Goal: Task Accomplishment & Management: Complete application form

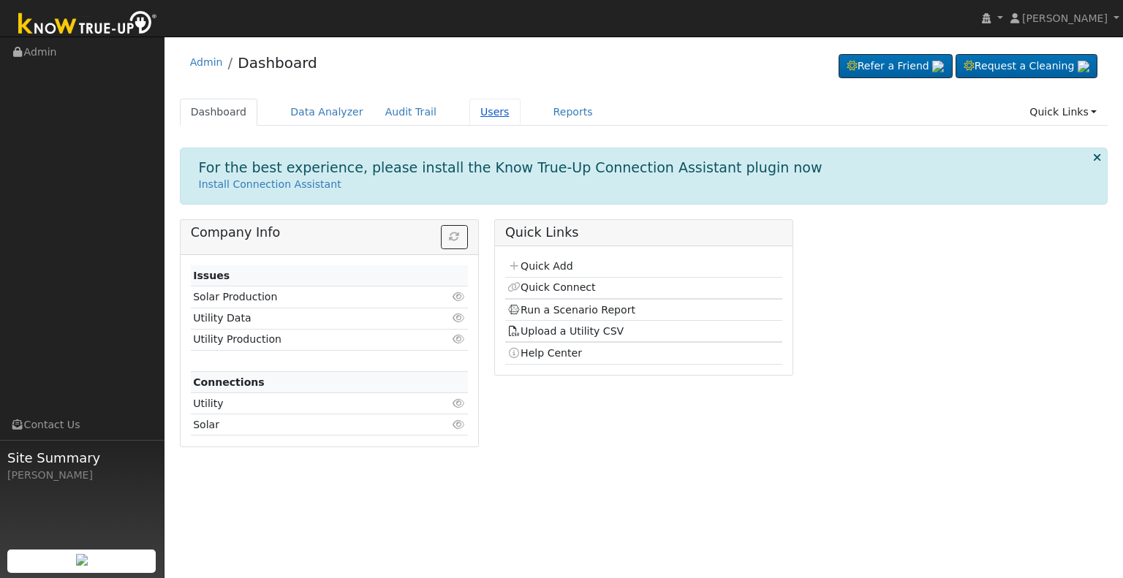
click at [472, 110] on link "Users" at bounding box center [494, 112] width 51 height 27
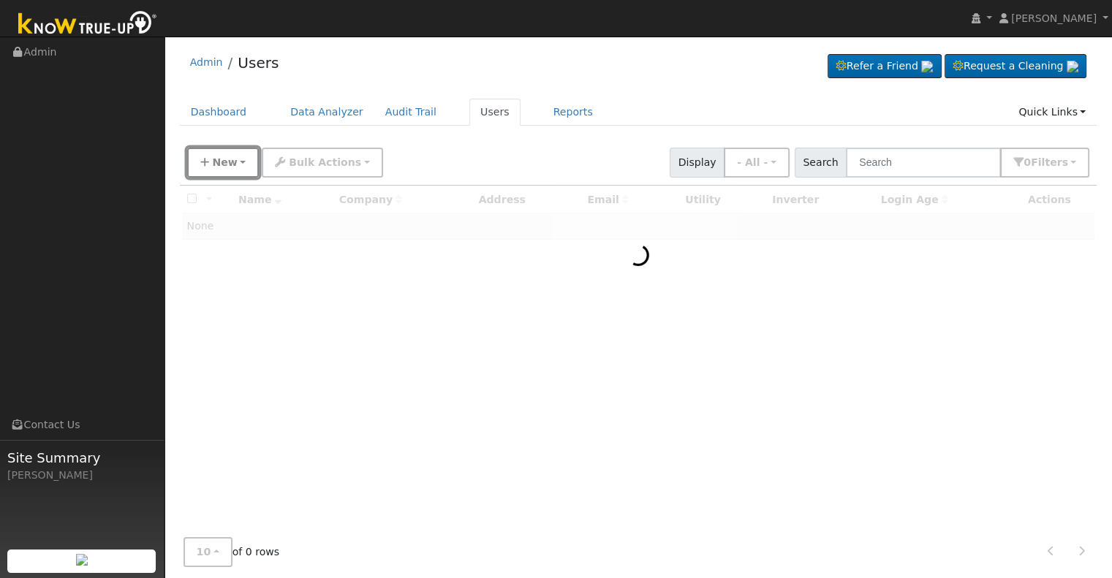
click at [202, 159] on icon "button" at bounding box center [204, 162] width 9 height 10
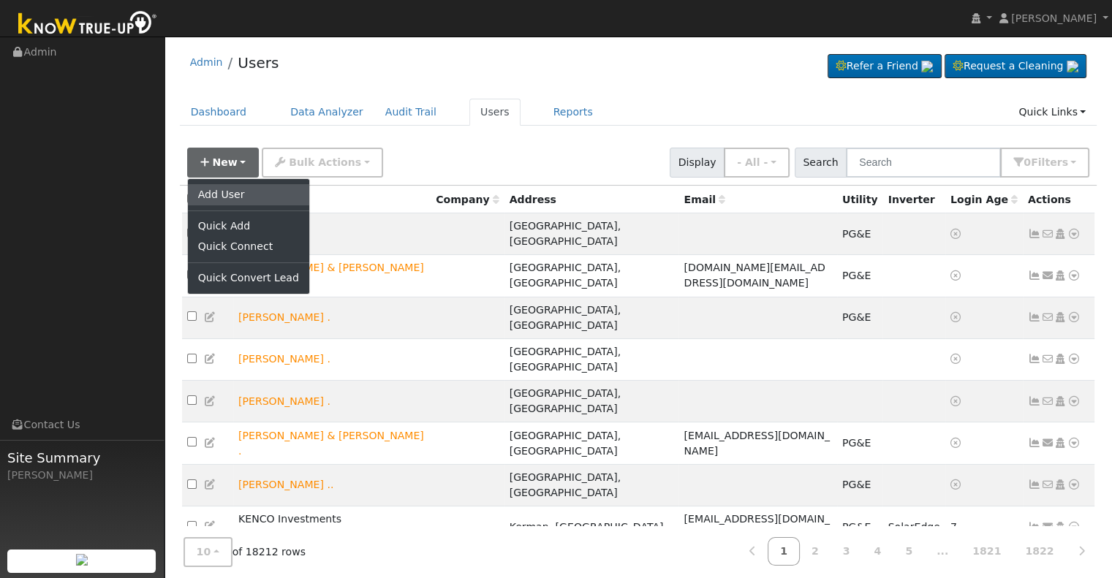
click at [222, 189] on link "Add User" at bounding box center [248, 194] width 121 height 20
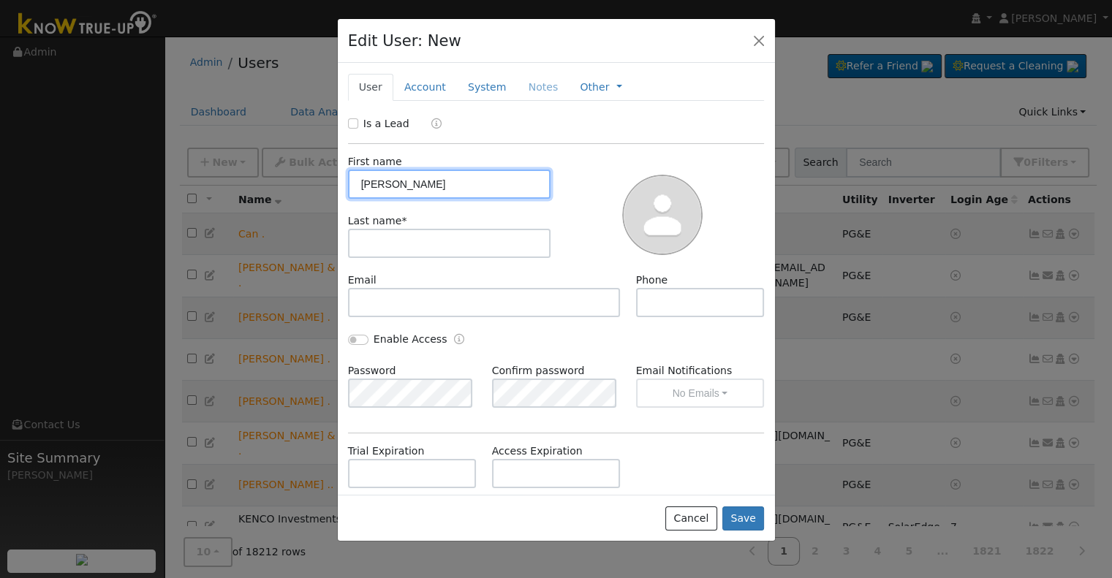
type input "David"
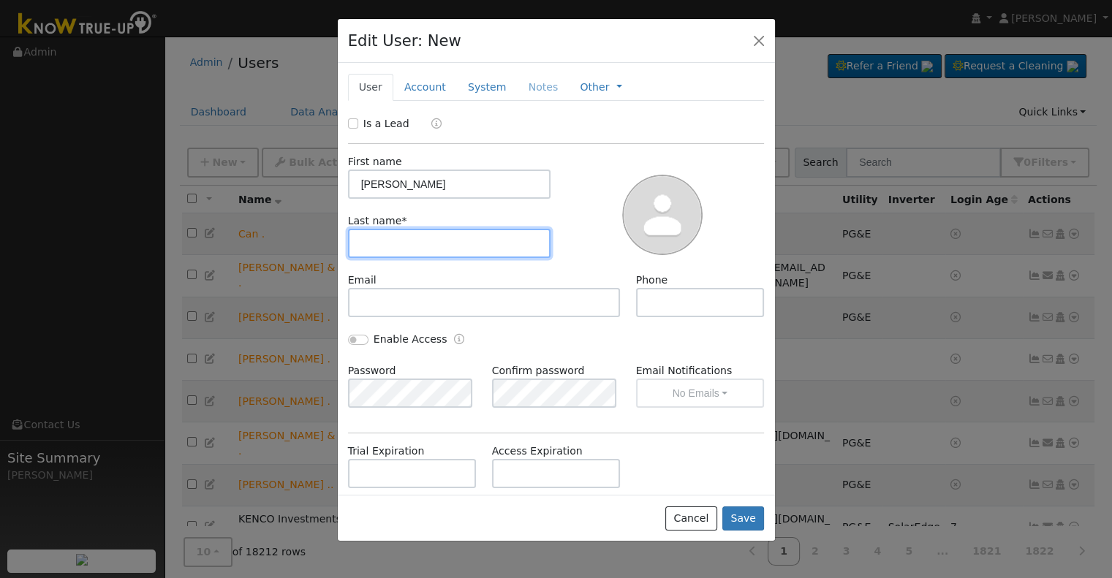
click at [404, 247] on input "text" at bounding box center [449, 243] width 203 height 29
type input "Dubois"
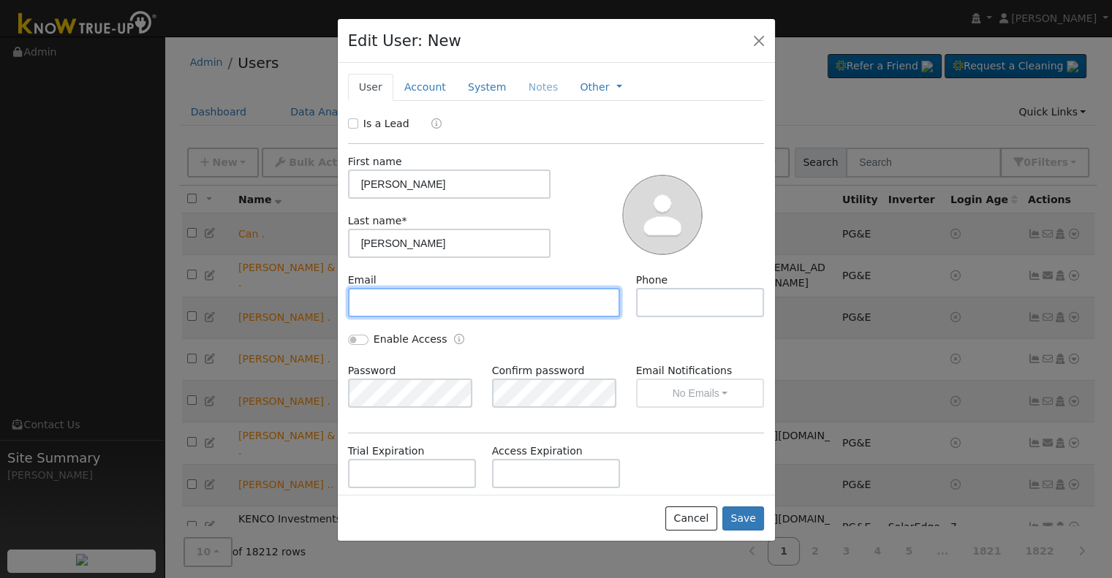
click at [391, 303] on input "text" at bounding box center [484, 302] width 273 height 29
paste input "ddubois@sti.net"
type input "ddubois@sti.net"
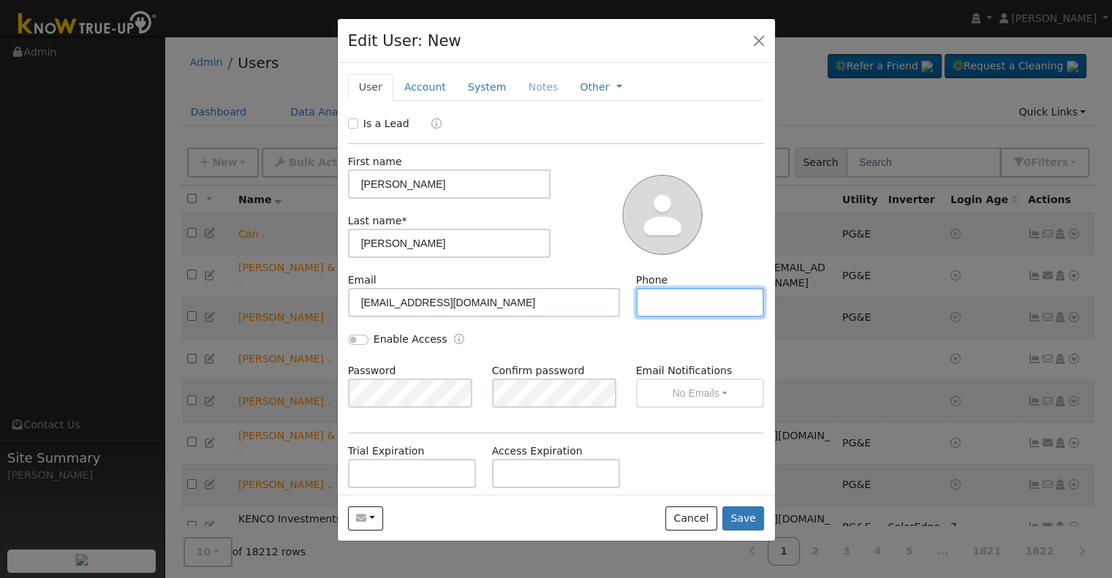
click at [662, 301] on input "text" at bounding box center [700, 302] width 129 height 29
paste input "tel:5597601334"
click at [656, 298] on input "tel:5597601334" at bounding box center [700, 302] width 129 height 29
click at [659, 301] on input "5597601334" at bounding box center [700, 302] width 129 height 29
type input "559 7601334"
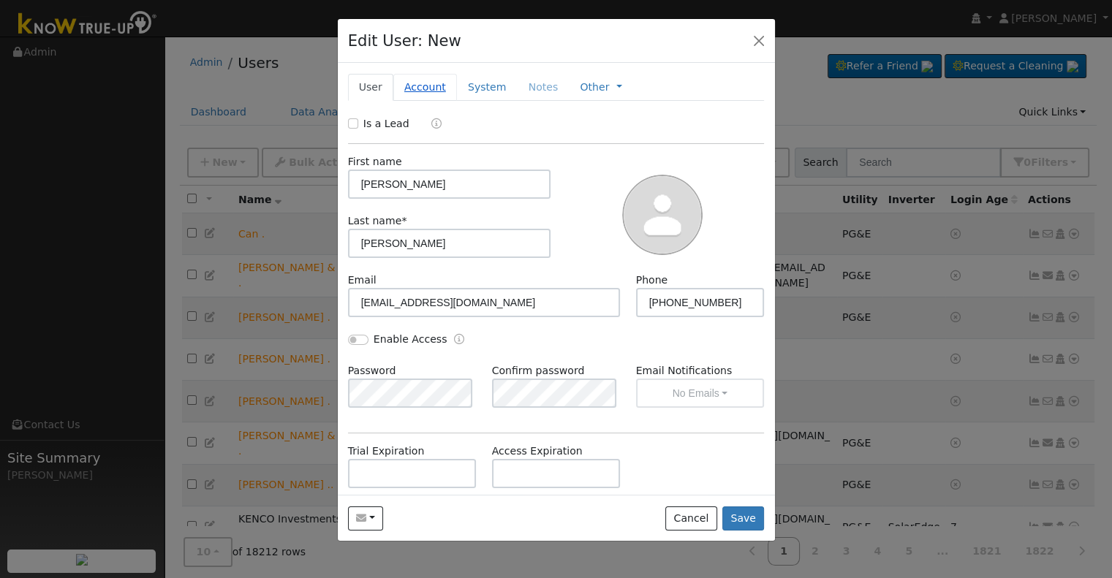
click at [423, 80] on link "Account" at bounding box center [425, 87] width 64 height 27
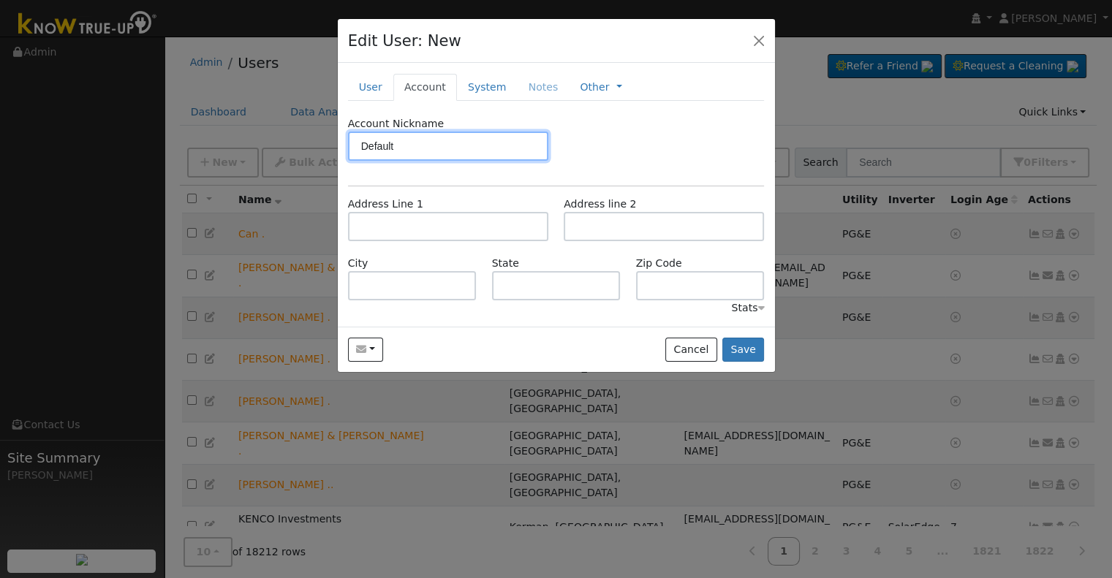
type input "Default"
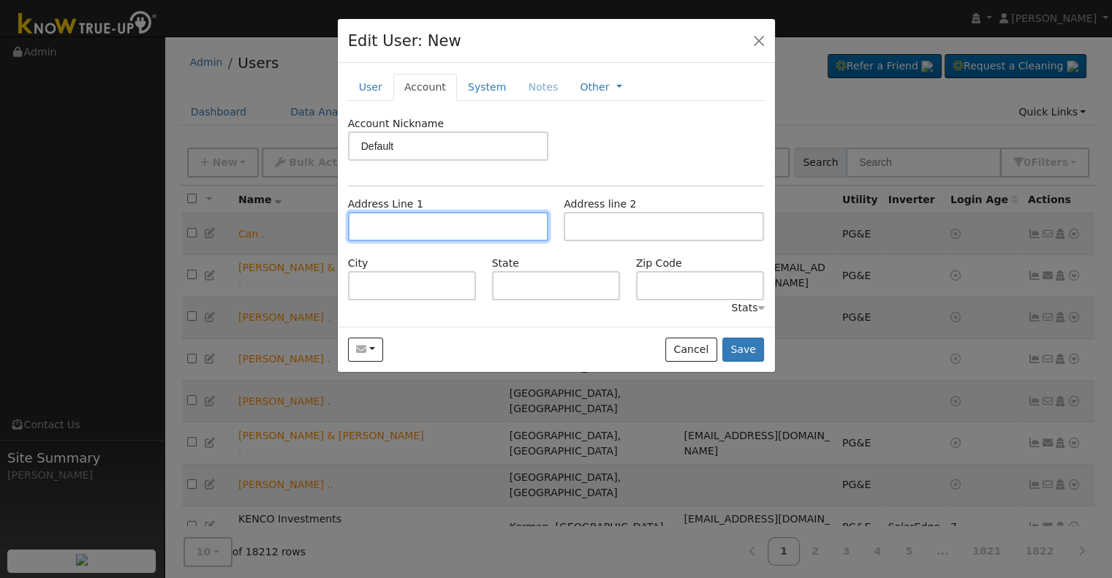
click at [401, 224] on input "text" at bounding box center [448, 226] width 200 height 29
paste input "42203 Lone Olive Lane"
type input "42203 Lone Olive Lane"
type input "Ahwahnee"
type input "CA"
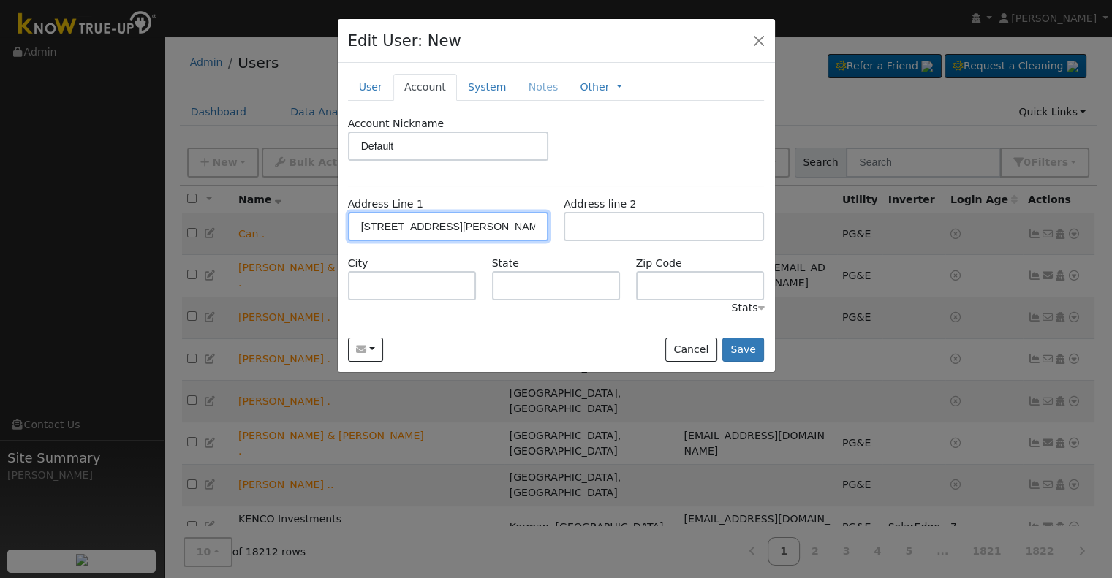
type input "93601"
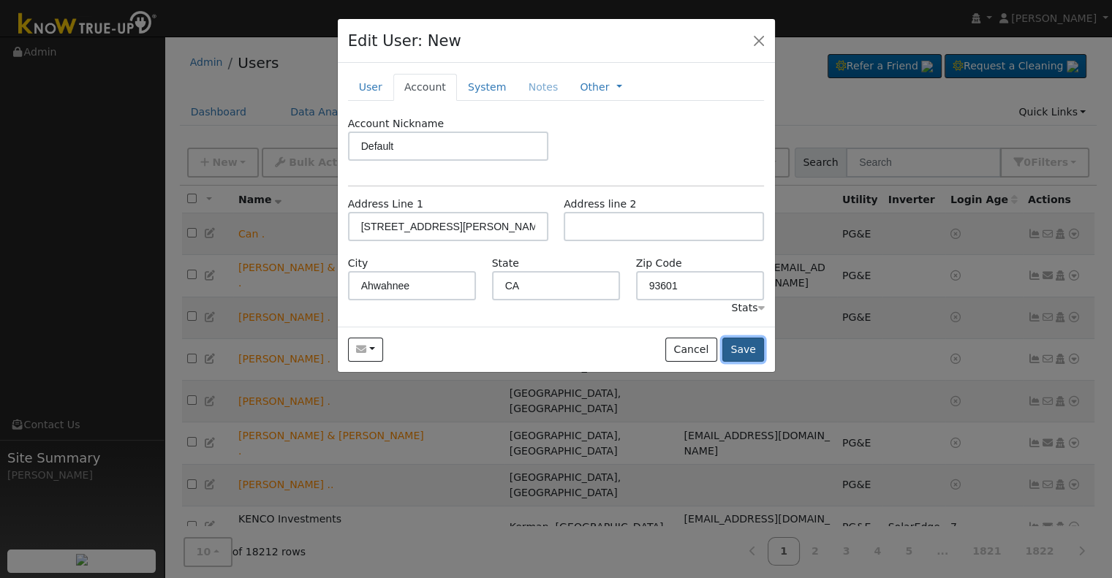
click at [755, 344] on button "Save" at bounding box center [743, 350] width 42 height 25
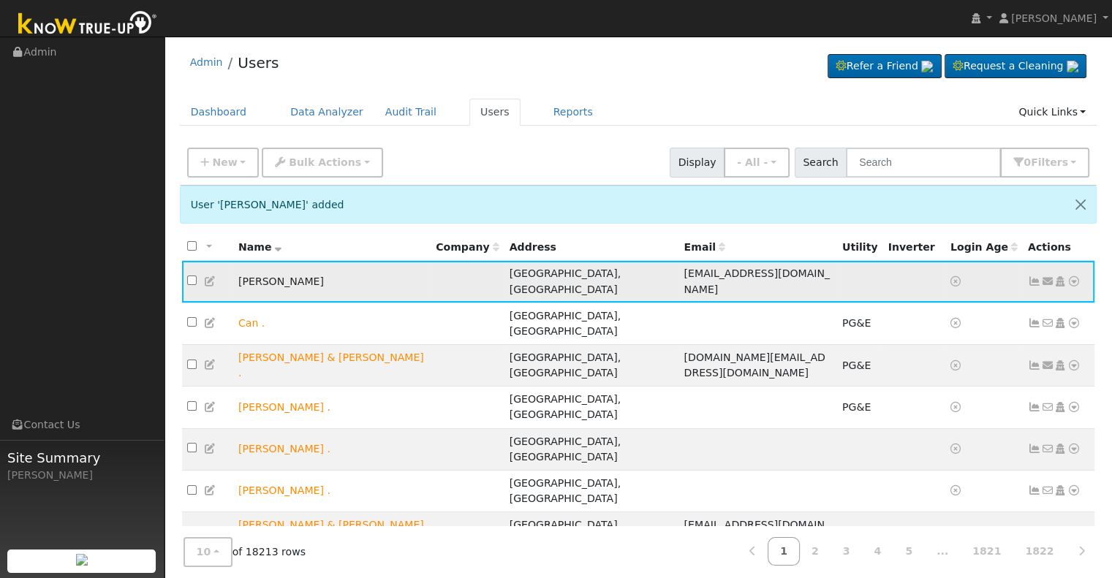
click at [1062, 277] on icon at bounding box center [1060, 281] width 13 height 10
